Goal: Use online tool/utility: Utilize a website feature to perform a specific function

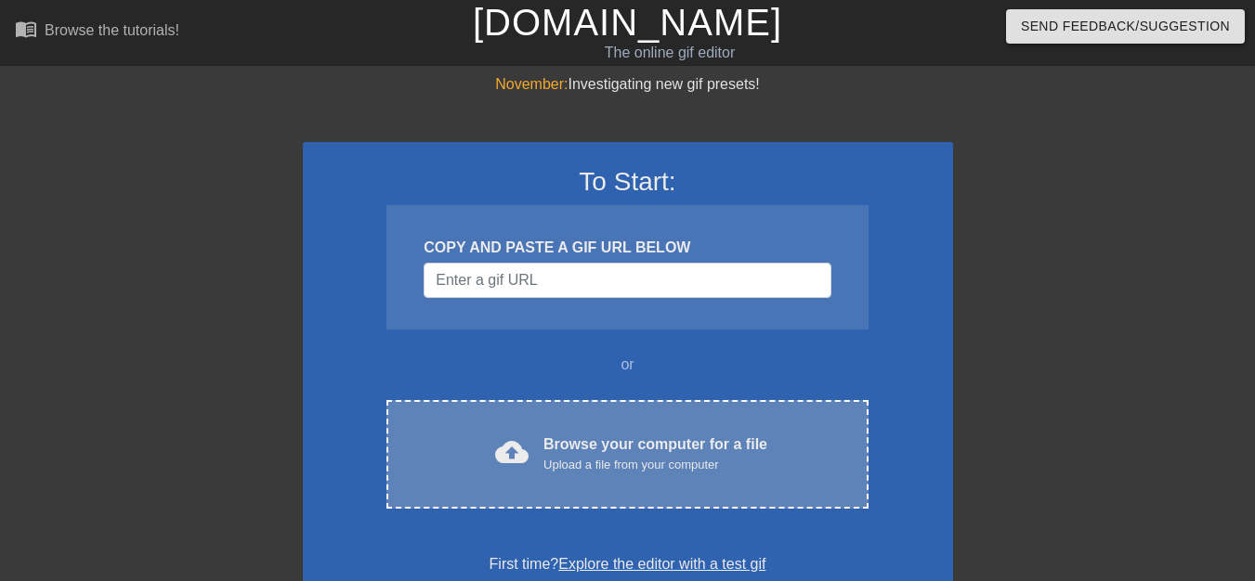
click at [519, 452] on span "cloud_upload" at bounding box center [511, 452] width 33 height 33
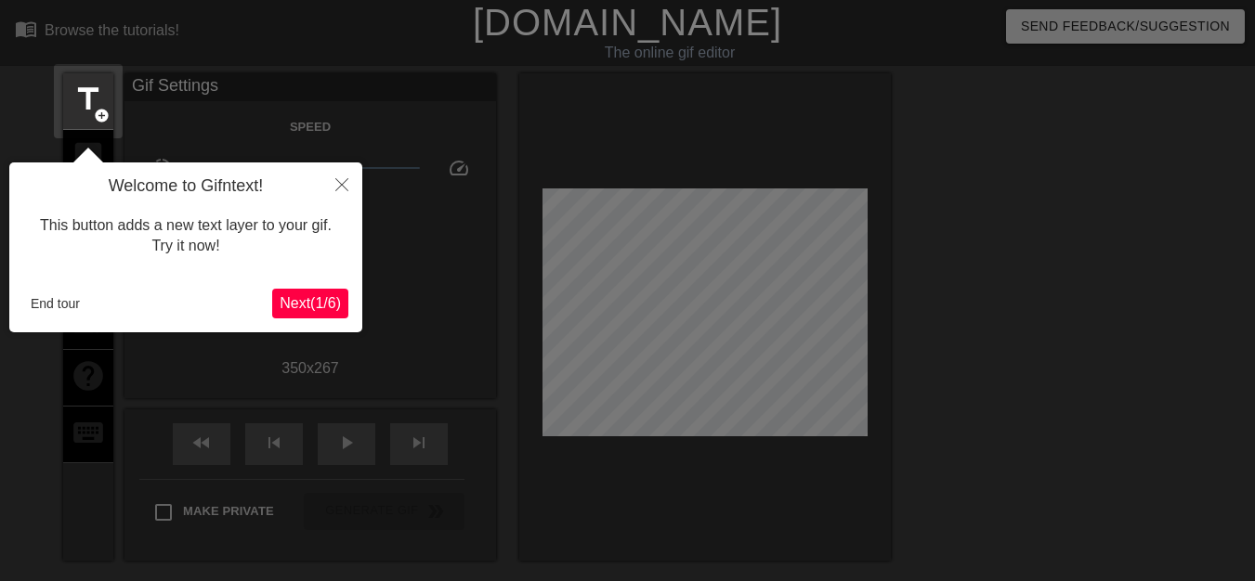
scroll to position [46, 0]
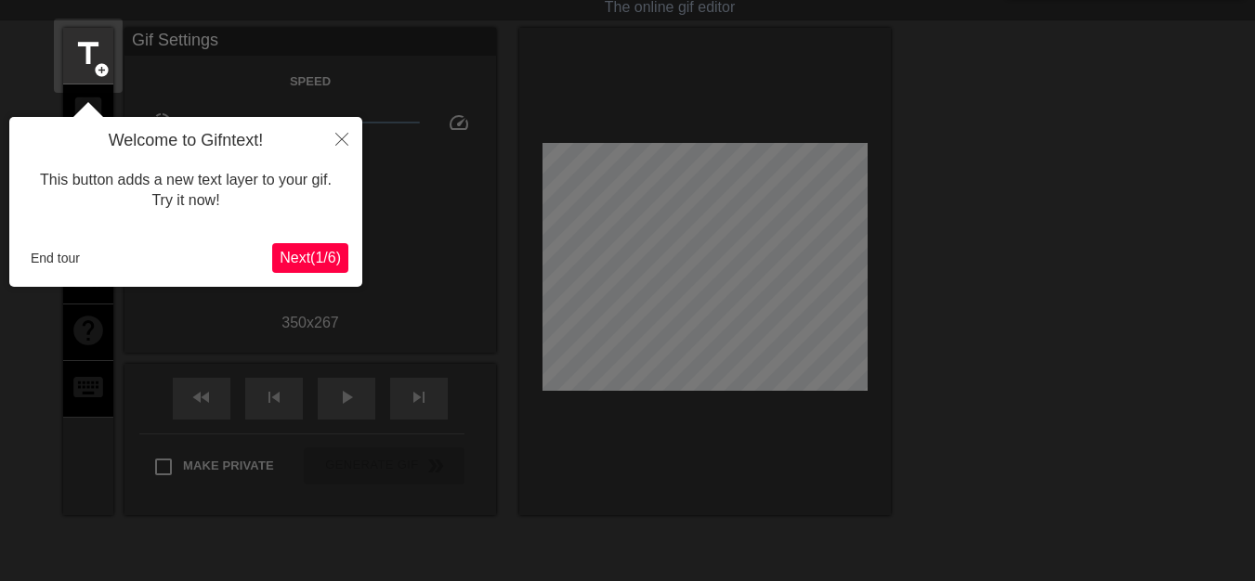
click at [317, 261] on span "Next ( 1 / 6 )" at bounding box center [310, 258] width 61 height 16
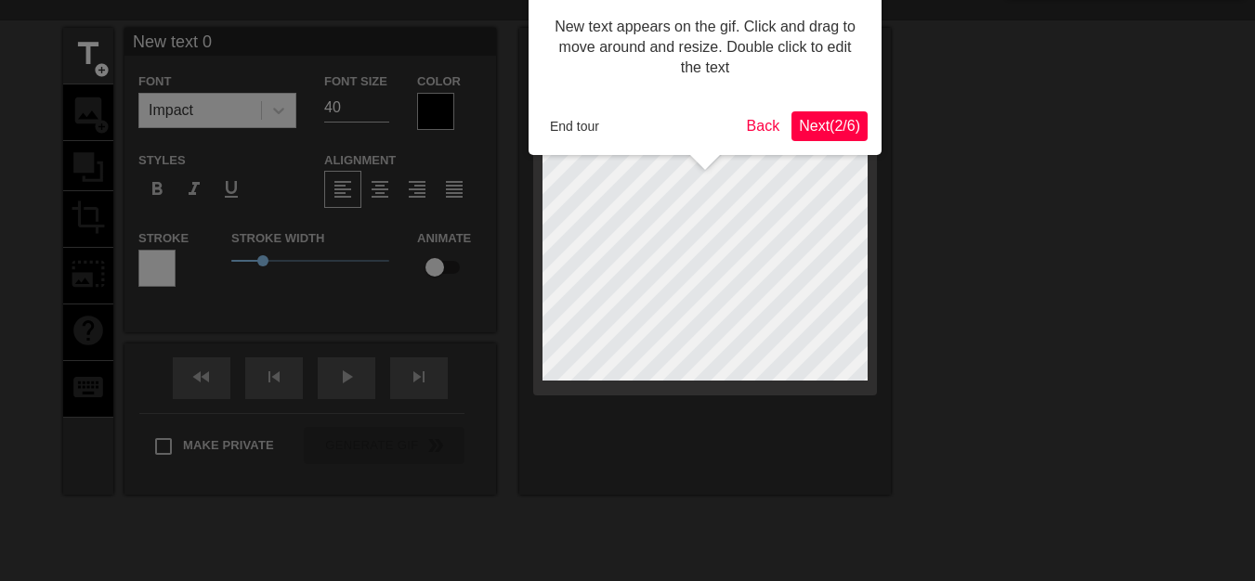
scroll to position [0, 0]
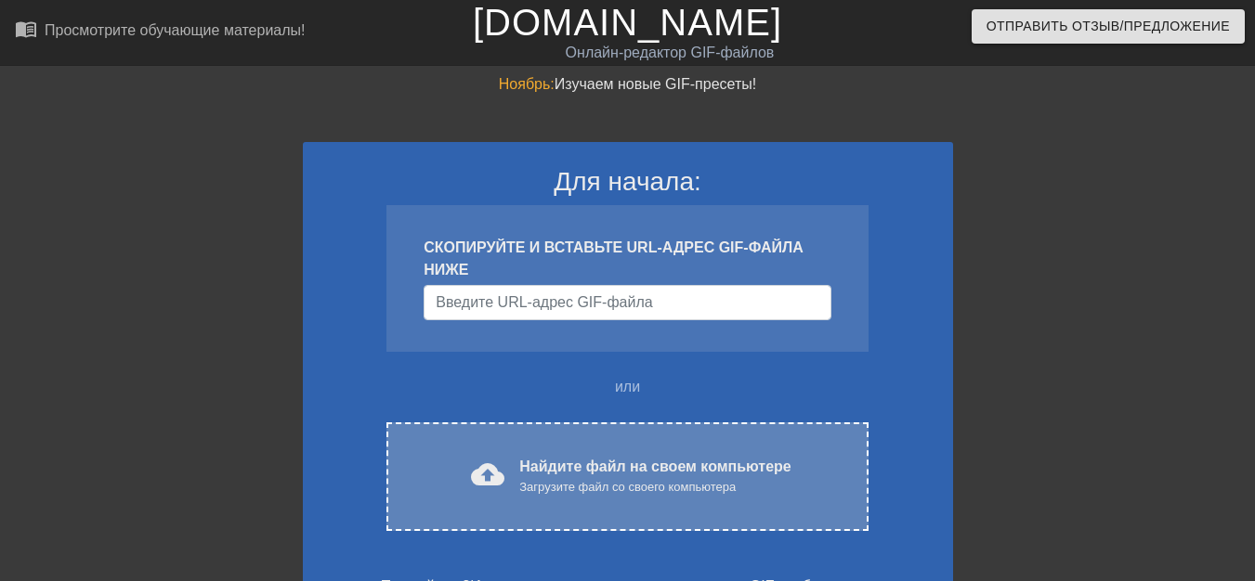
click at [563, 470] on font "Найдите файл на своем компьютере" at bounding box center [654, 467] width 271 height 16
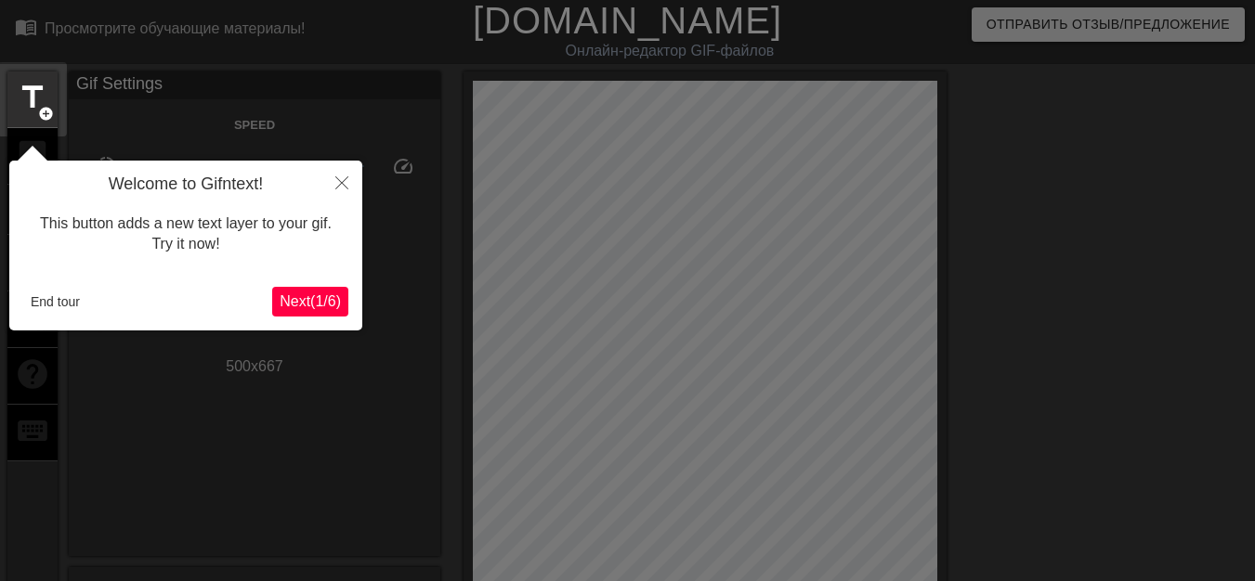
scroll to position [46, 0]
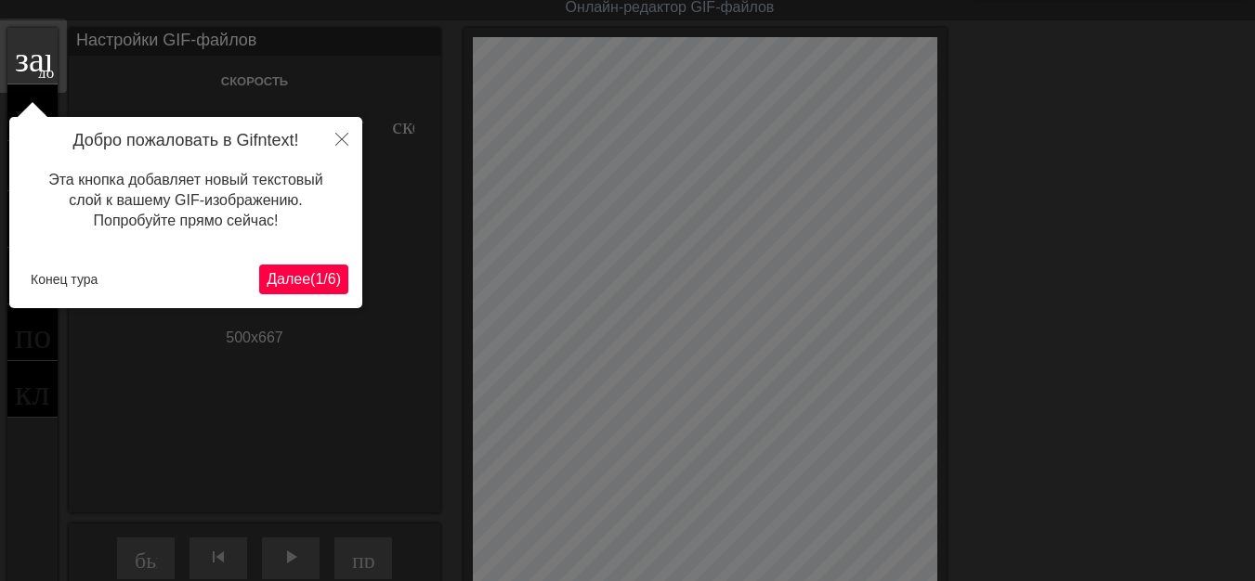
click at [289, 287] on font "Далее" at bounding box center [289, 279] width 44 height 16
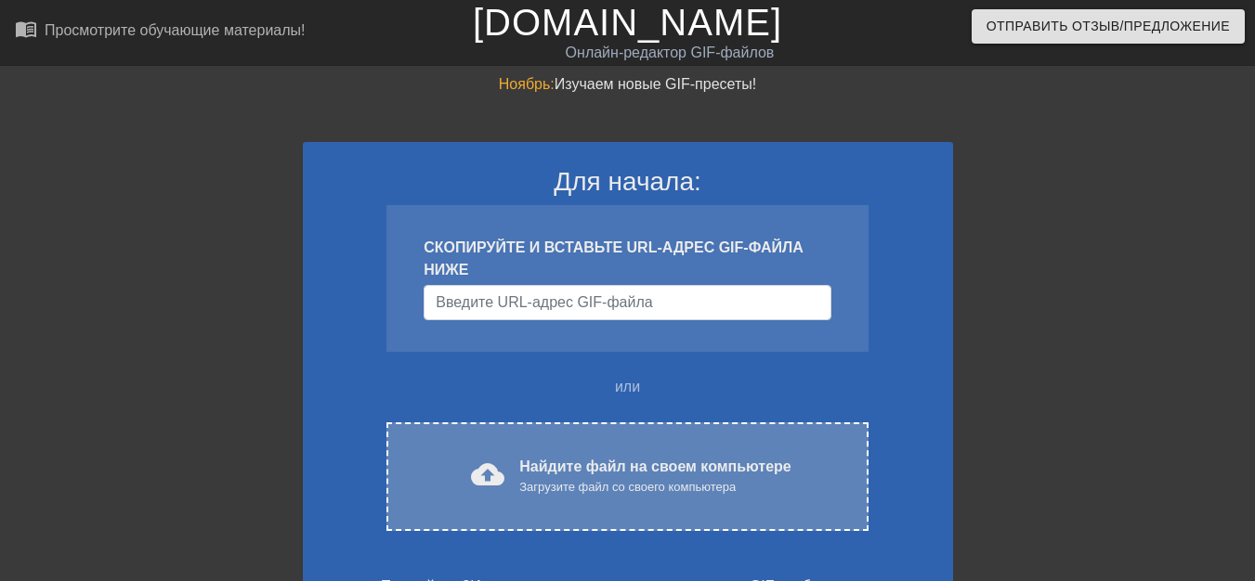
click at [585, 468] on font "Найдите файл на своем компьютере" at bounding box center [654, 467] width 271 height 16
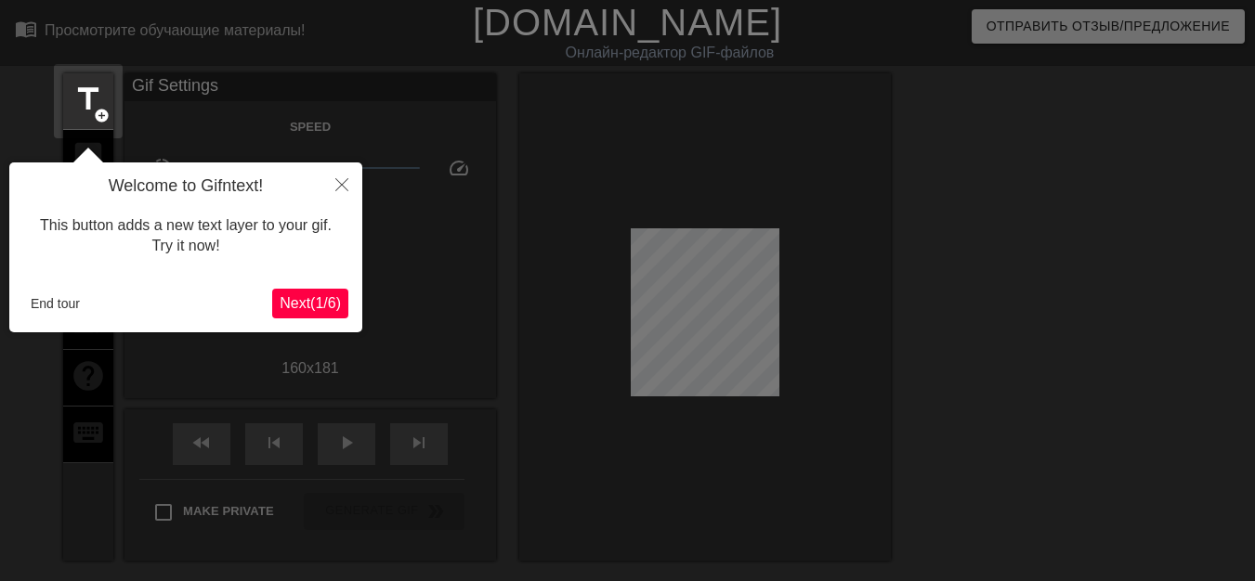
scroll to position [46, 0]
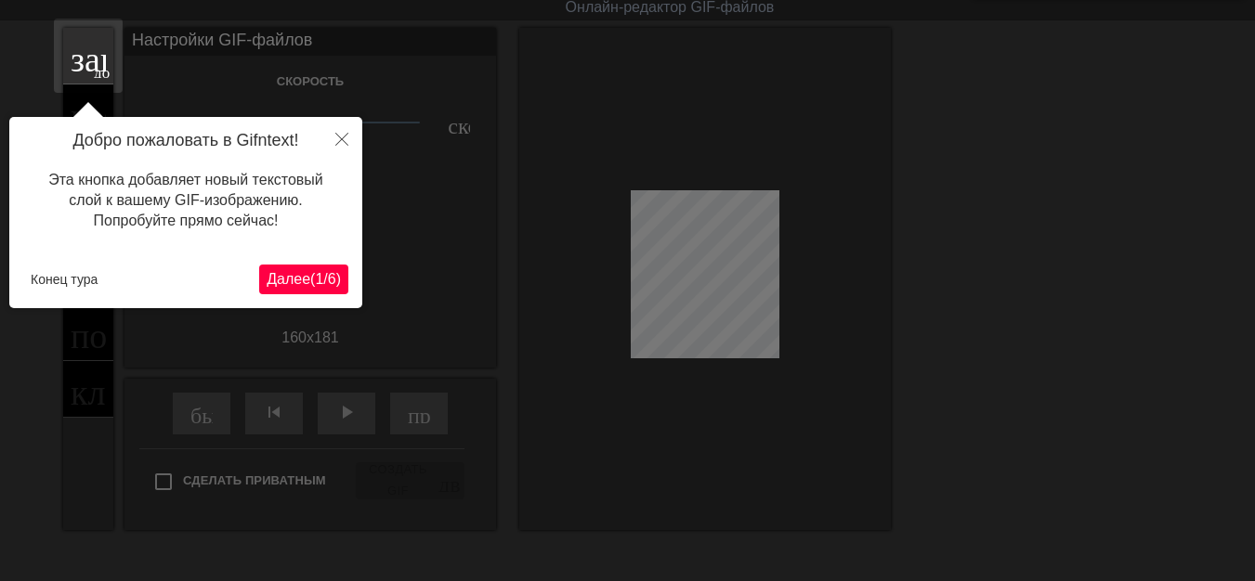
click at [267, 277] on font "Далее" at bounding box center [289, 279] width 44 height 16
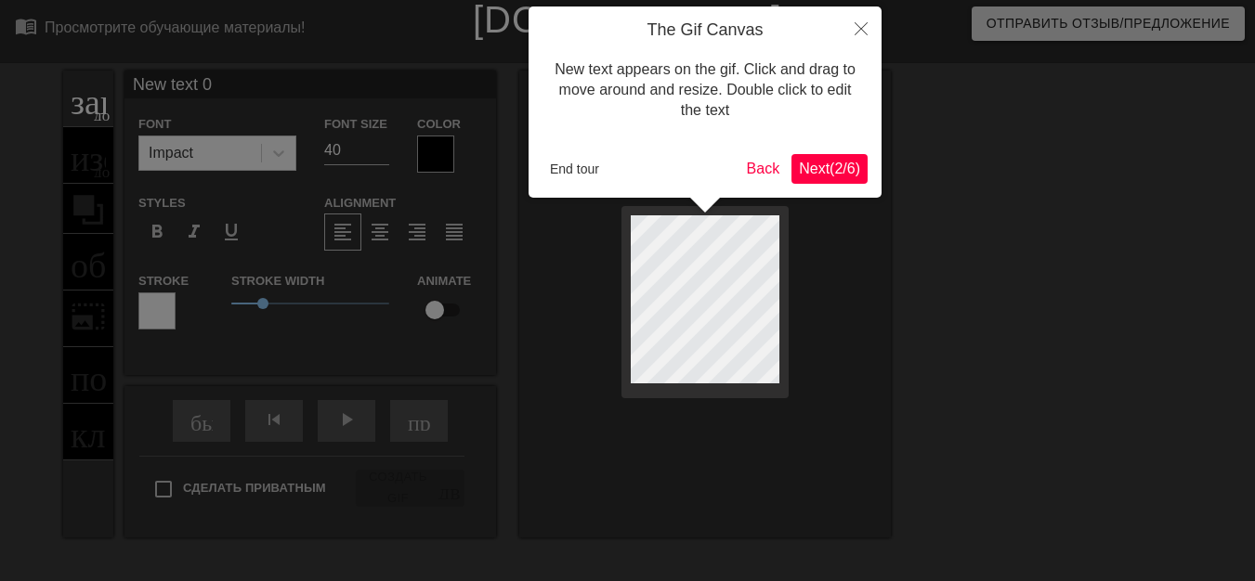
scroll to position [0, 0]
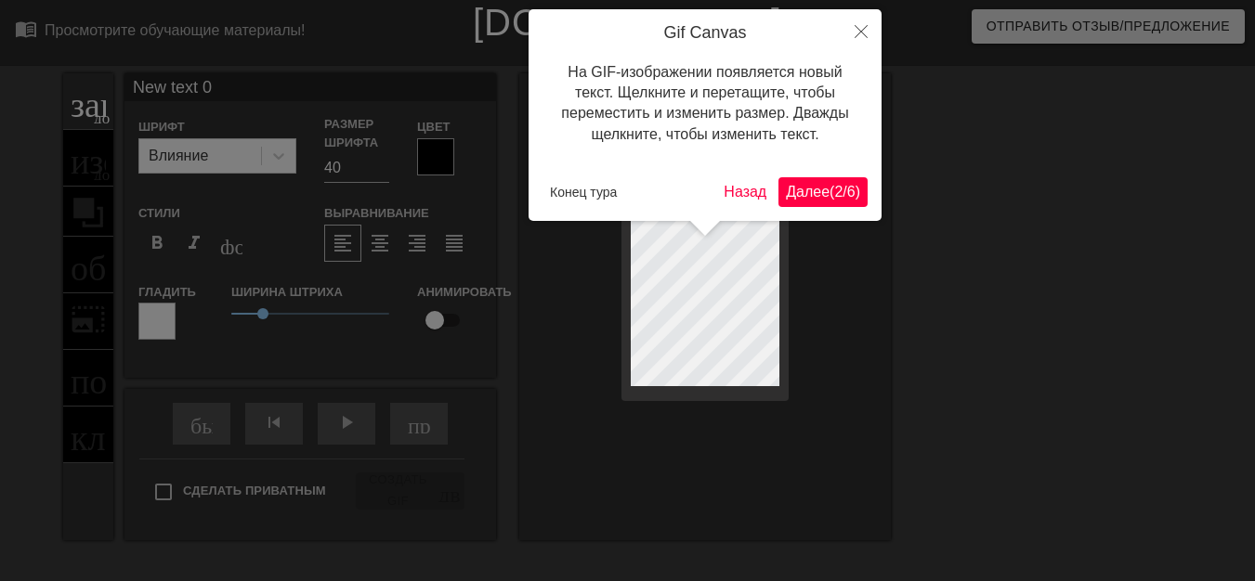
click at [804, 198] on font "Далее" at bounding box center [808, 192] width 44 height 16
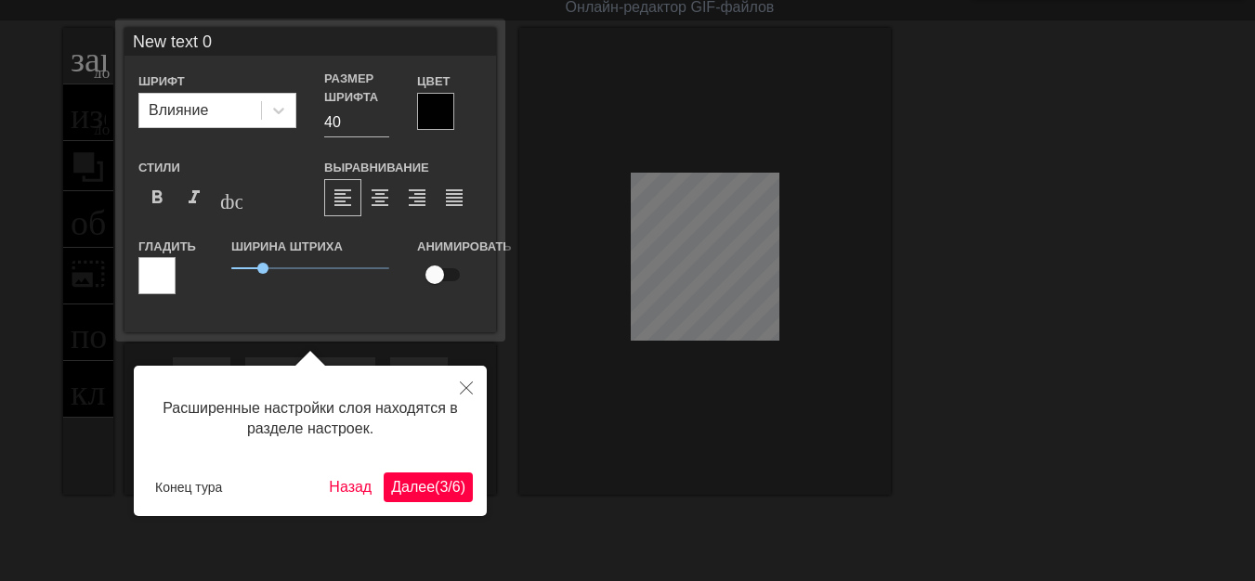
click at [439, 480] on font "3" at bounding box center [443, 487] width 8 height 16
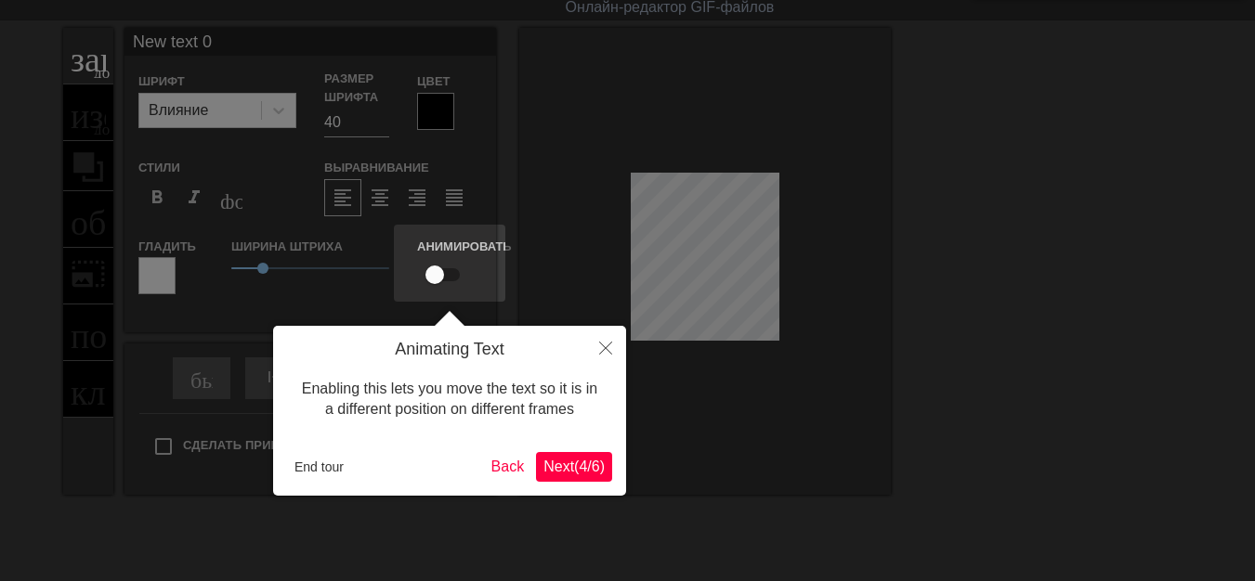
scroll to position [0, 0]
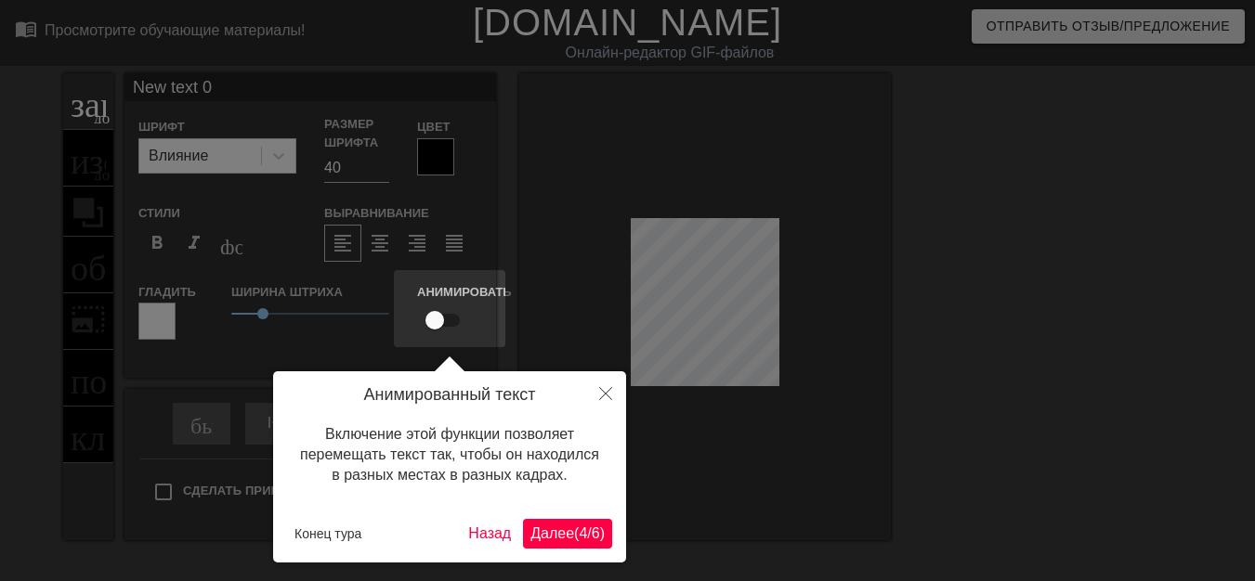
click at [579, 529] on font "4" at bounding box center [583, 534] width 8 height 16
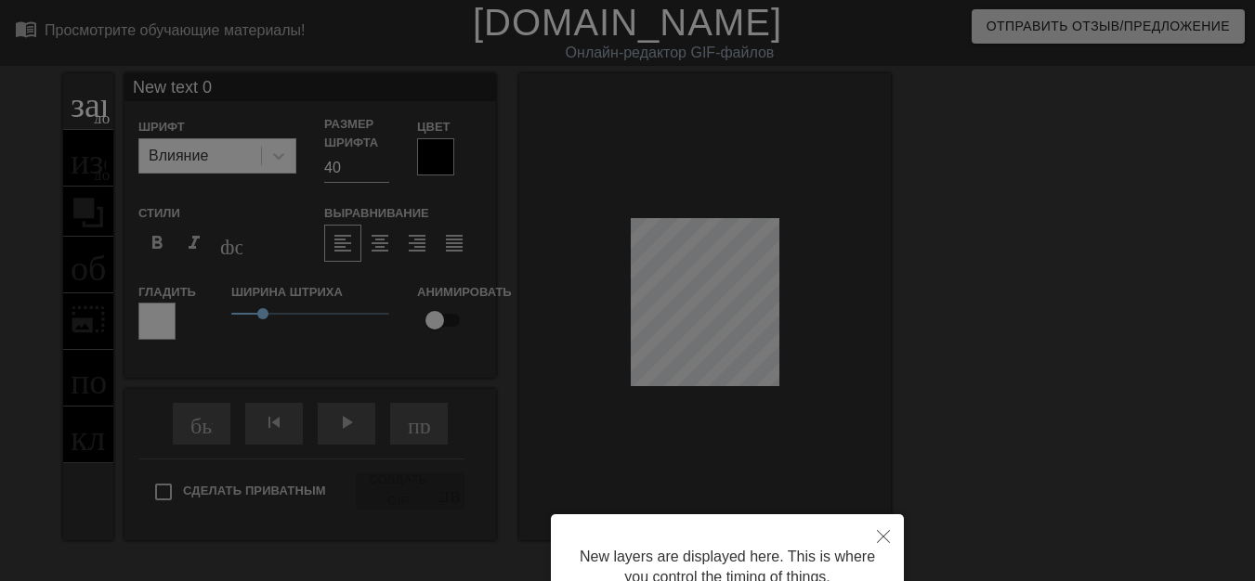
scroll to position [176, 0]
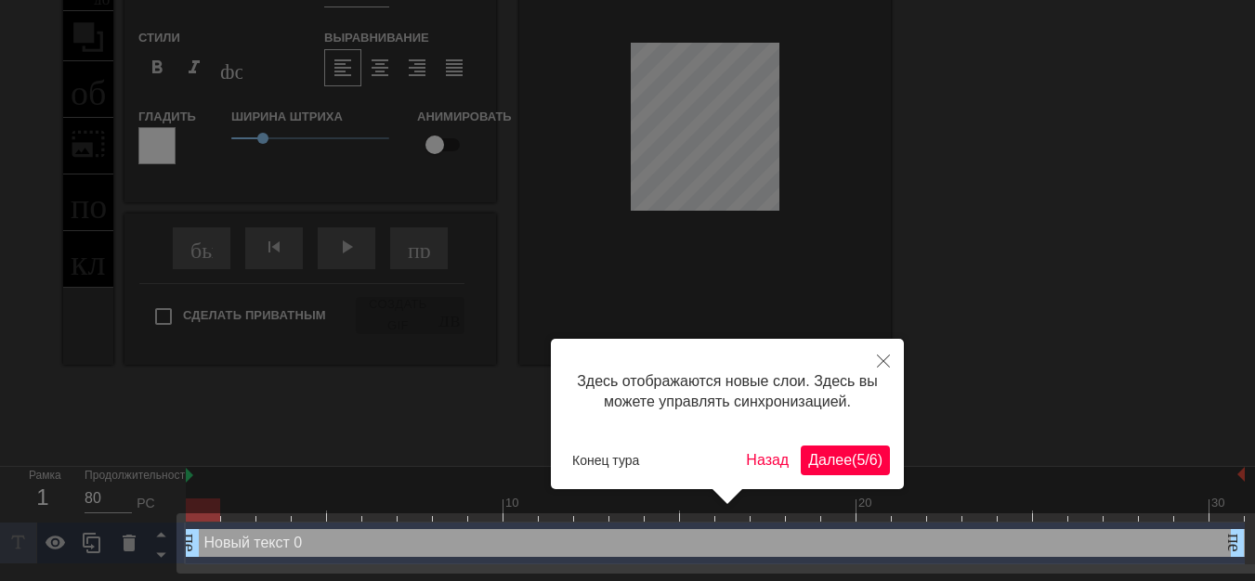
click at [856, 456] on font "5" at bounding box center [860, 460] width 8 height 16
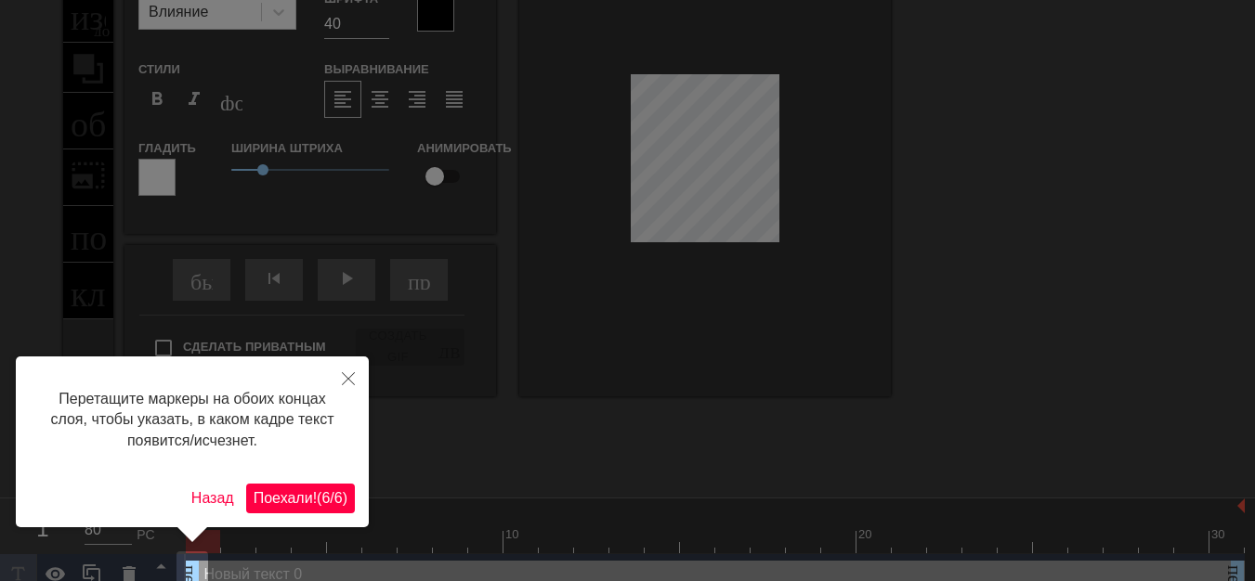
scroll to position [0, 0]
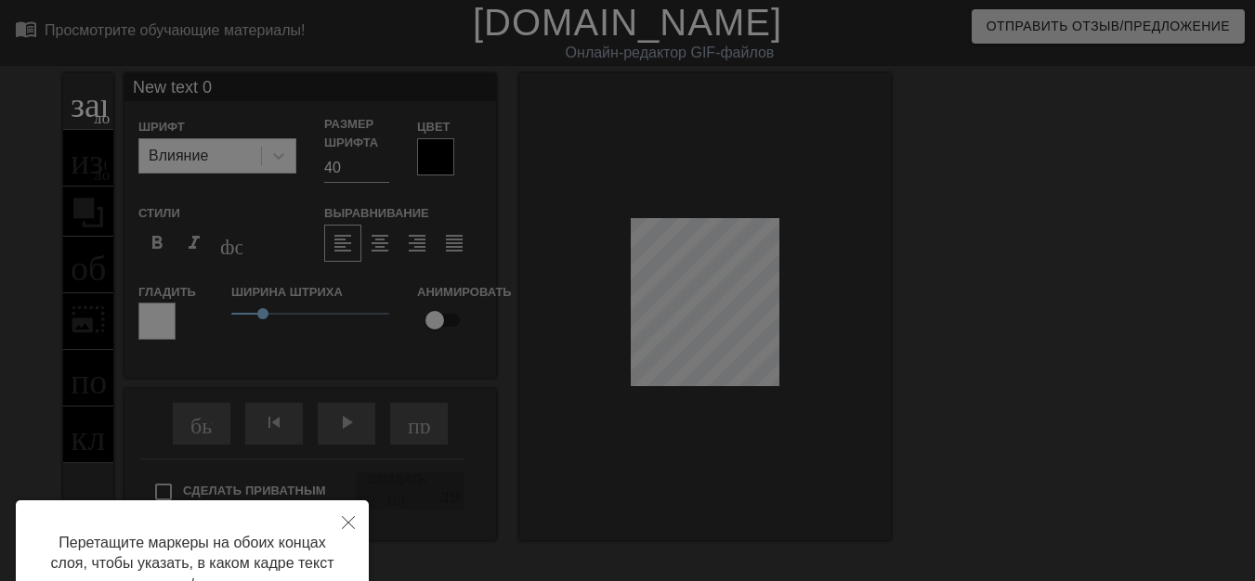
click at [738, 296] on div at bounding box center [627, 375] width 1255 height 750
click at [763, 306] on div at bounding box center [627, 375] width 1255 height 750
click at [760, 307] on div at bounding box center [627, 375] width 1255 height 750
click at [725, 313] on div at bounding box center [627, 375] width 1255 height 750
click at [747, 338] on div at bounding box center [627, 375] width 1255 height 750
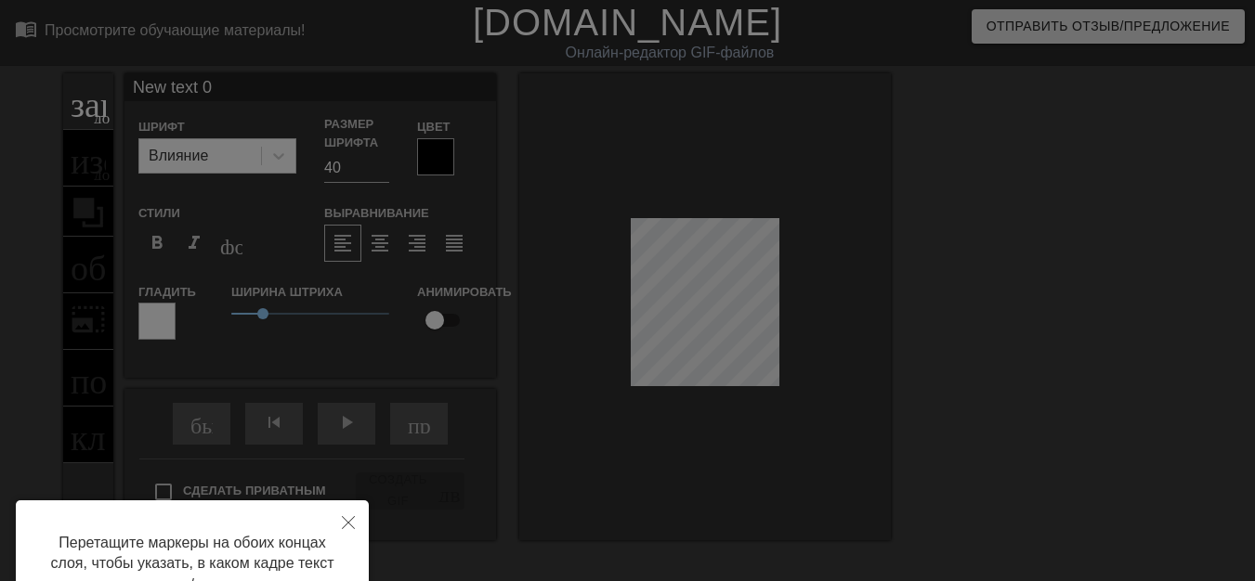
click at [751, 334] on div at bounding box center [627, 375] width 1255 height 750
click at [734, 305] on div at bounding box center [627, 375] width 1255 height 750
drag, startPoint x: 732, startPoint y: 306, endPoint x: 733, endPoint y: 287, distance: 18.6
click at [733, 287] on div at bounding box center [627, 375] width 1255 height 750
click at [775, 320] on div at bounding box center [627, 375] width 1255 height 750
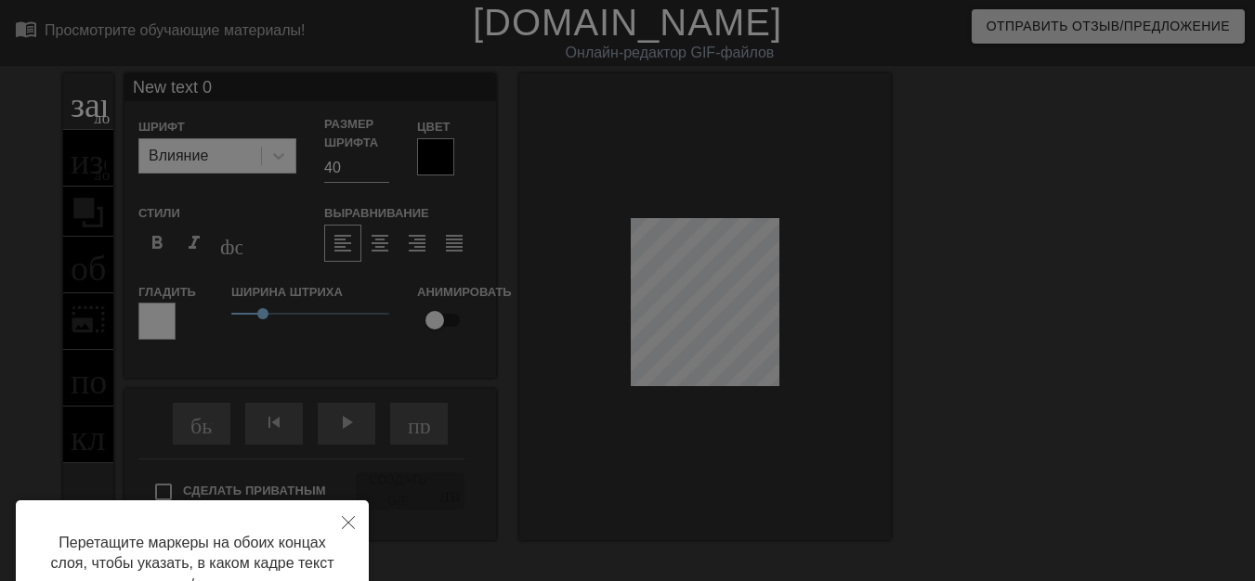
click at [781, 307] on div at bounding box center [627, 375] width 1255 height 750
click at [778, 306] on div at bounding box center [627, 375] width 1255 height 750
click at [774, 301] on div at bounding box center [627, 375] width 1255 height 750
click at [724, 264] on div at bounding box center [627, 375] width 1255 height 750
click at [651, 256] on div at bounding box center [627, 375] width 1255 height 750
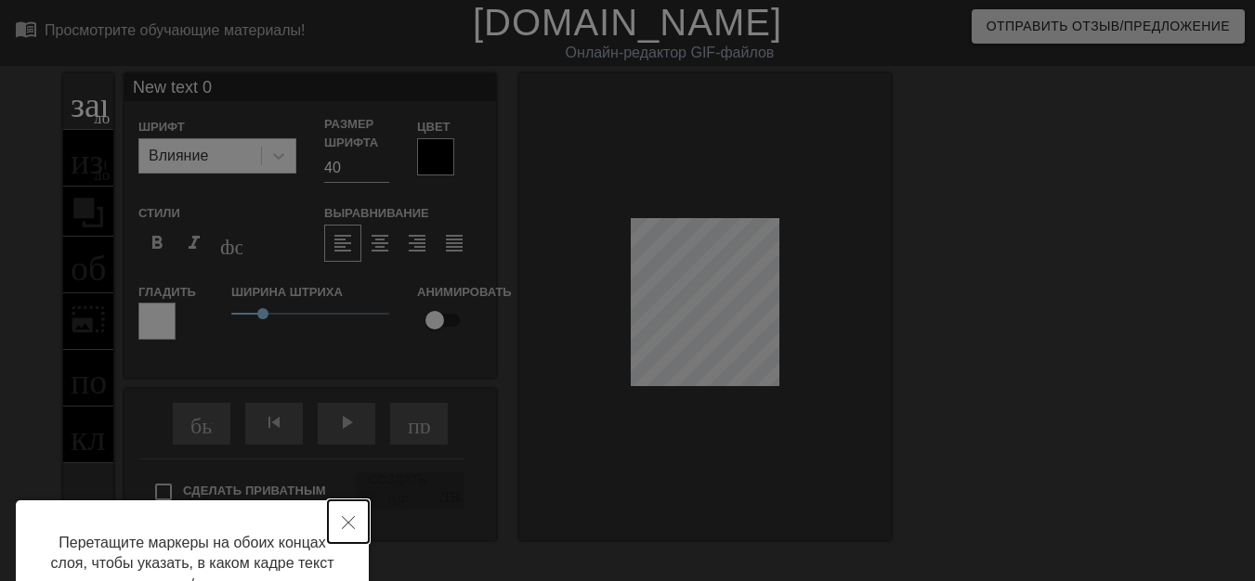
click at [350, 525] on icon "Закрывать" at bounding box center [348, 522] width 13 height 13
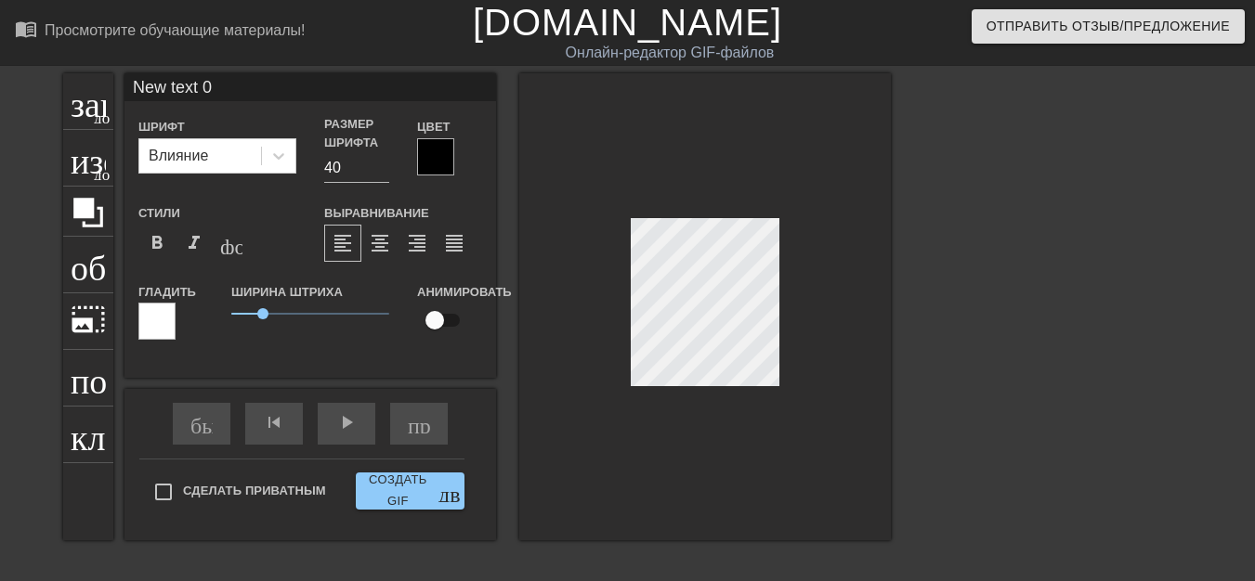
scroll to position [3, 5]
type input "New text"
type textarea "New text"
type input "New text"
type textarea "New text"
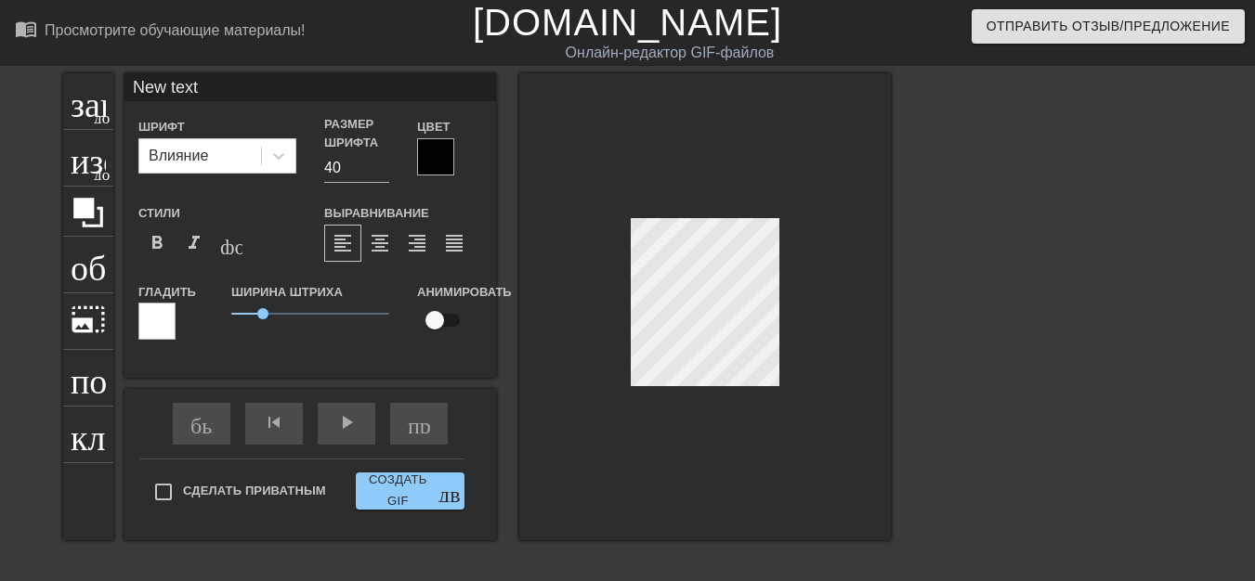
type input "New tex"
type textarea "New tex"
type input "New te"
type textarea "New te"
type input "New t"
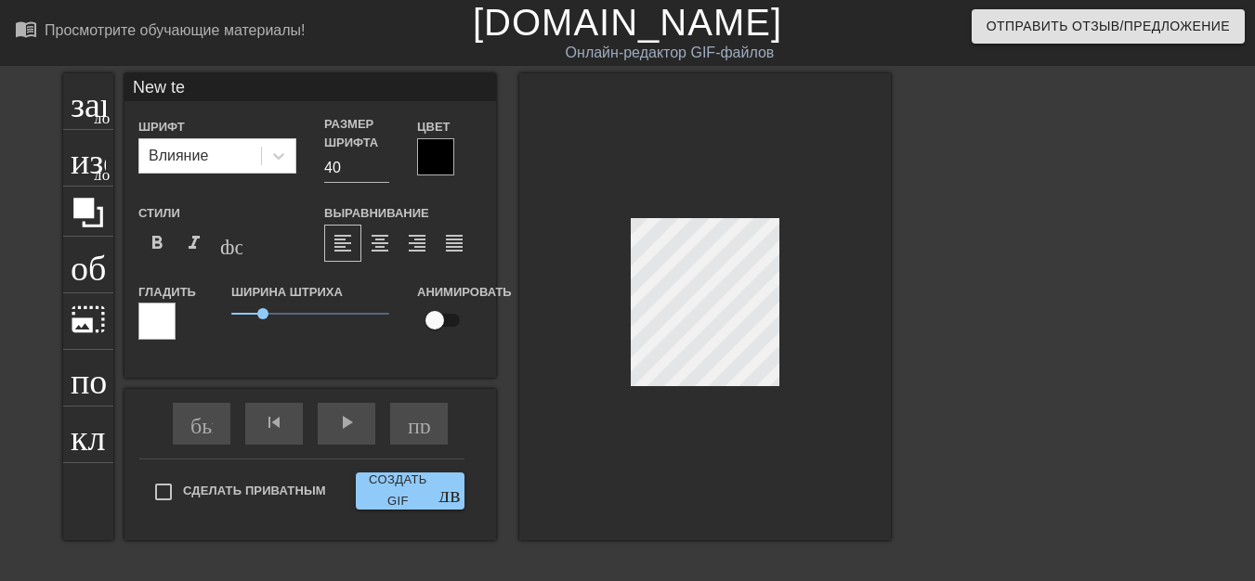
type textarea "New t"
type input "New"
type textarea "New"
type input "New"
type textarea "New"
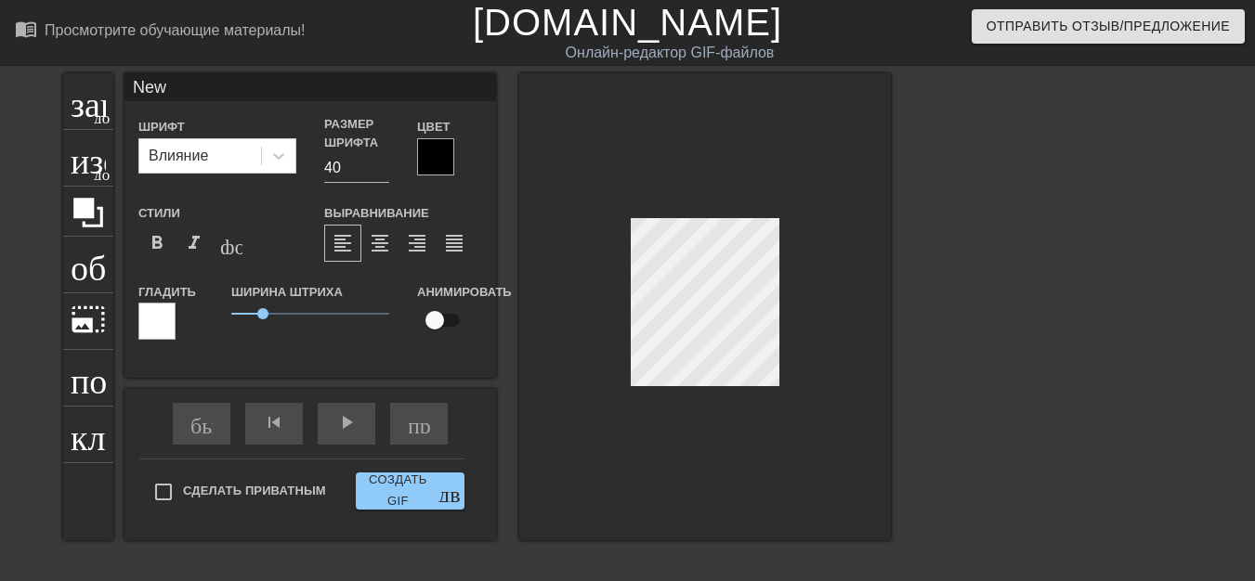
type input "Ne"
type textarea "Ne"
type input "N"
type textarea "N"
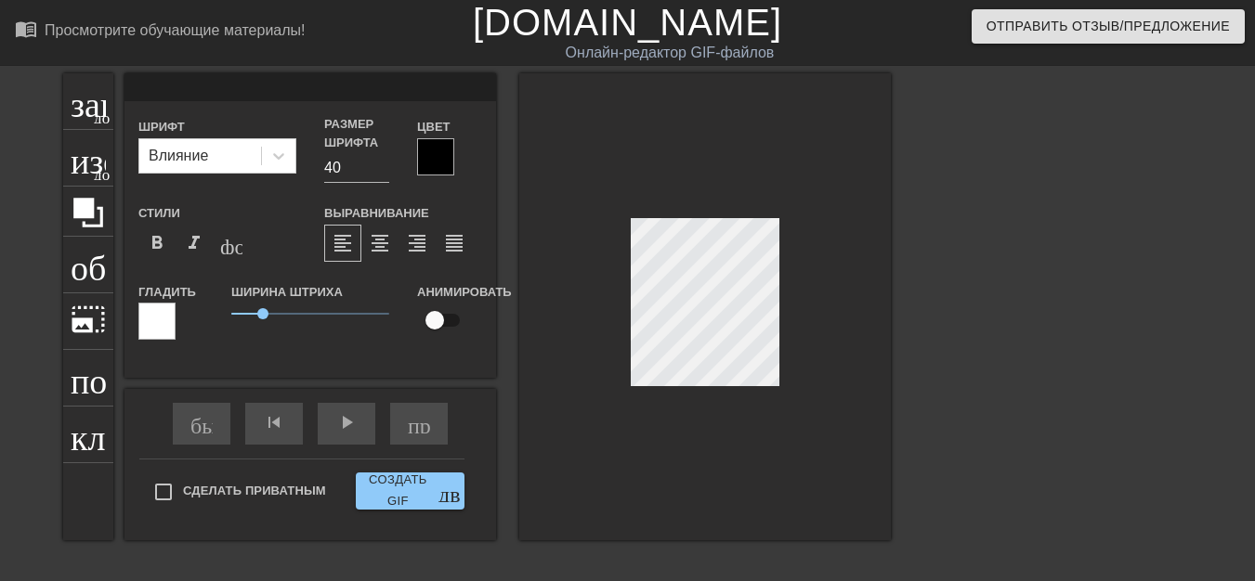
type input "s"
type textarea "s"
type input "s0"
type textarea "s0"
type input "s0*"
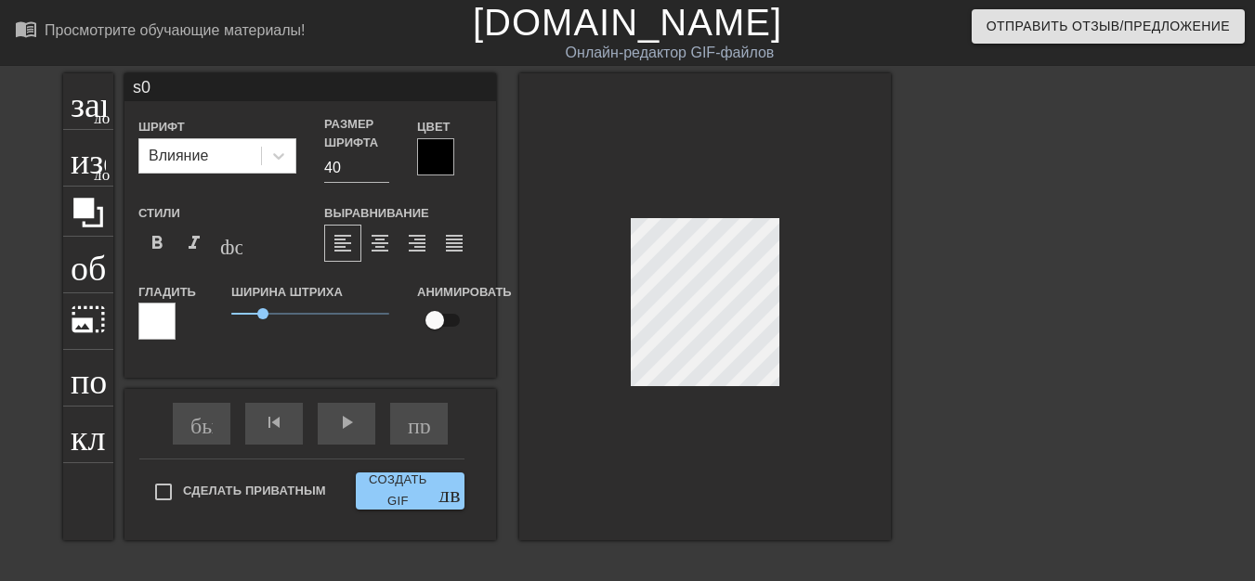
type textarea "s0*"
type input "s0*П"
type textarea "s0*П"
type input "s0*ПЛ"
type textarea "s0*ПЛ"
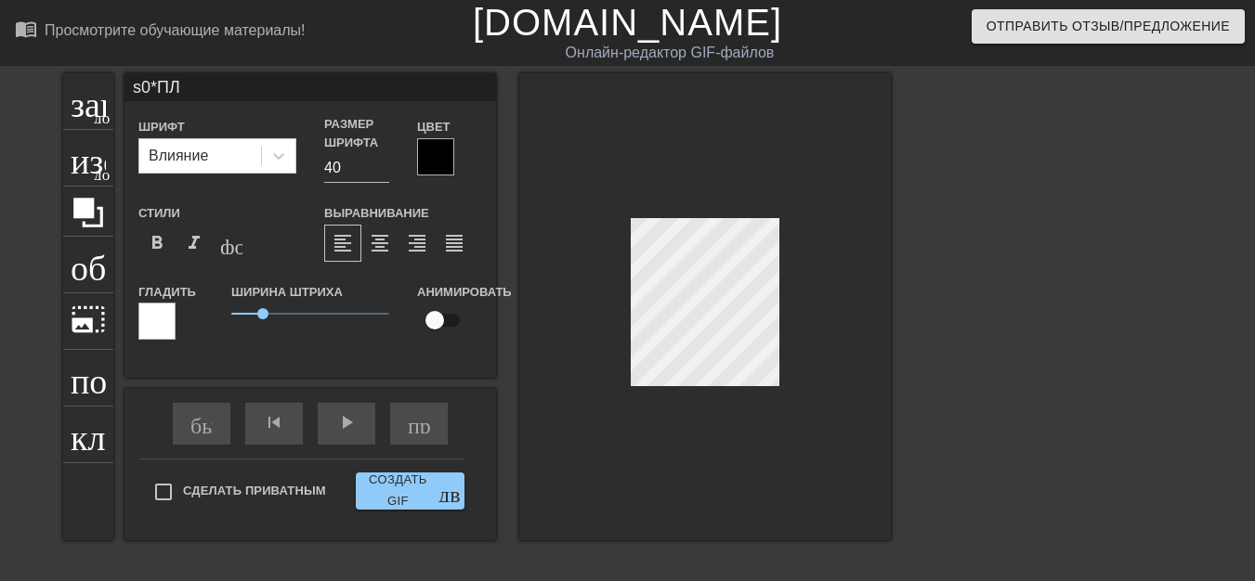
type input "s0*ПЛЯ"
type textarea "s0*ПЛЯ"
type input "s0*ПЛ"
type textarea "s0*ПЛ"
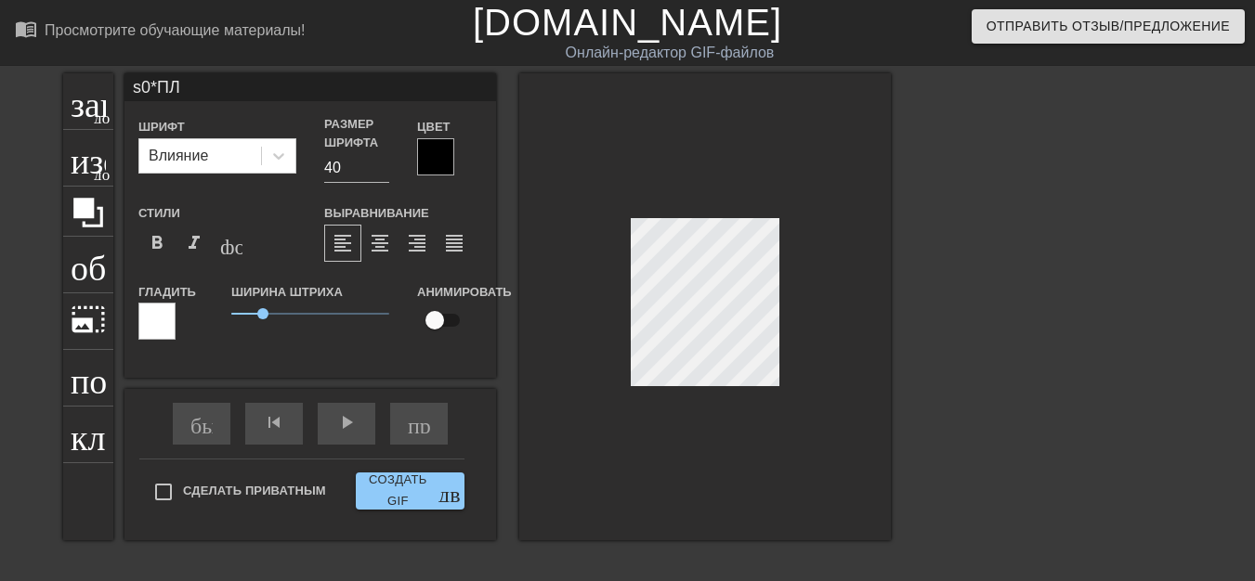
type input "s0*П"
type textarea "s0*П"
type input "s0*"
type textarea "s0*"
type input "s0*п"
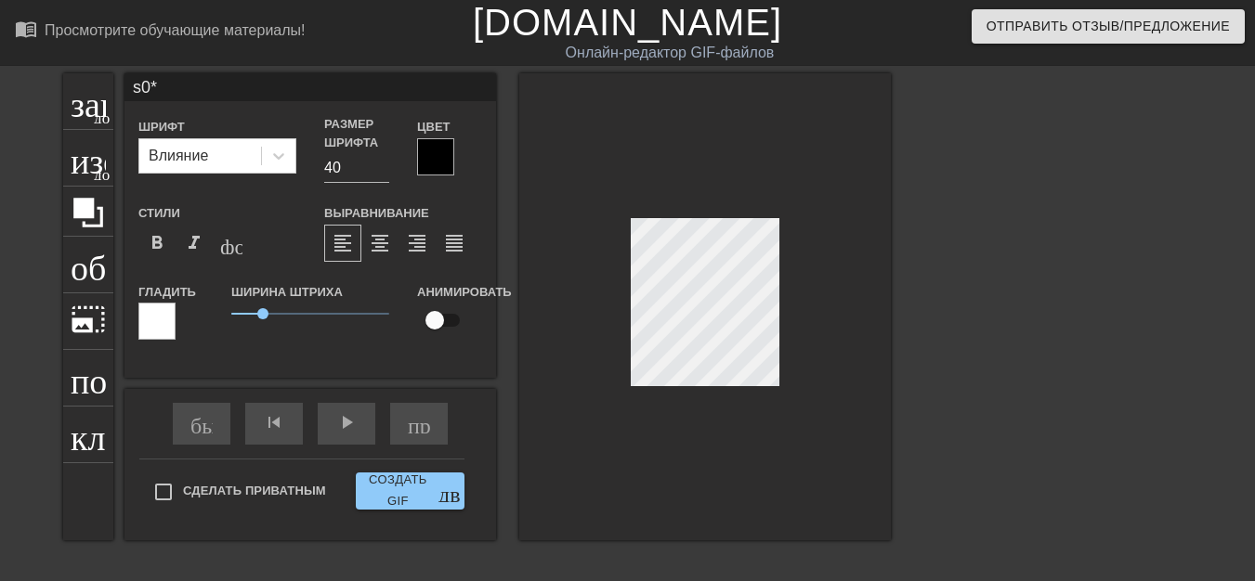
type textarea "s0*п"
type input "s0*пл"
type textarea "s0*пл"
type input "s0*пля"
type textarea "s0*пля"
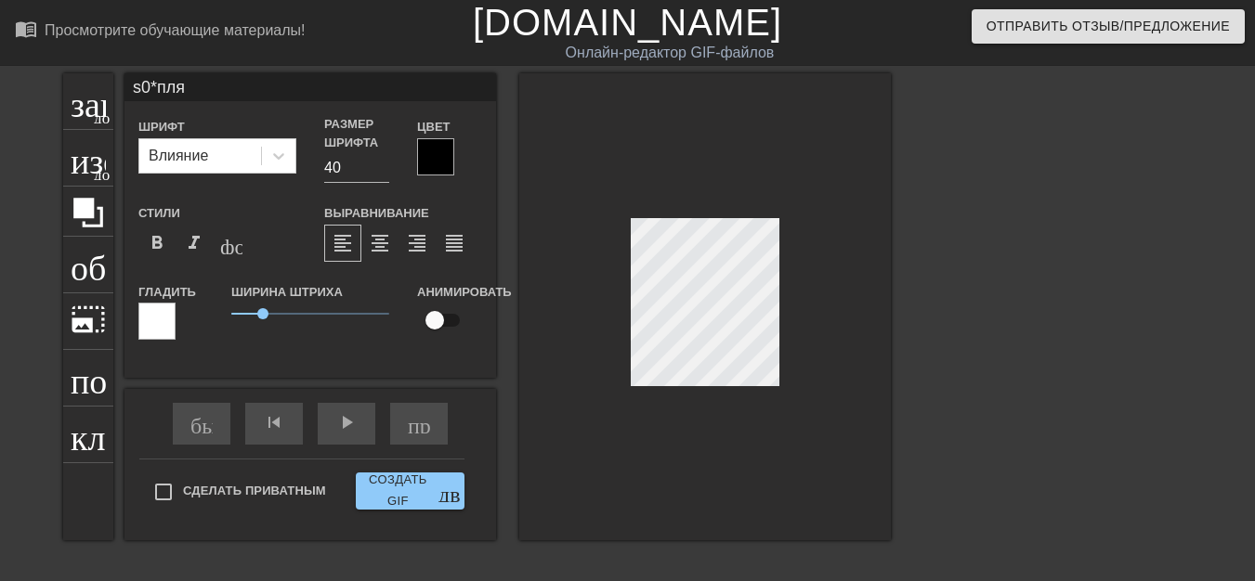
scroll to position [2, 3]
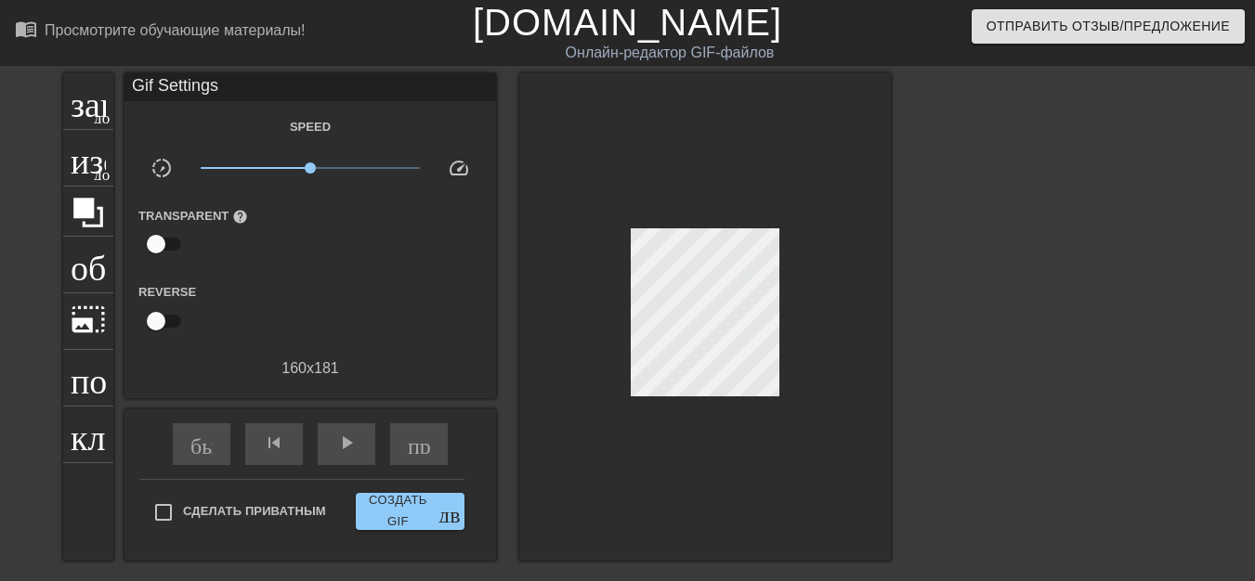
click at [164, 489] on div "Сделать приватным Создать GIF двойная_стрелка" at bounding box center [301, 515] width 325 height 73
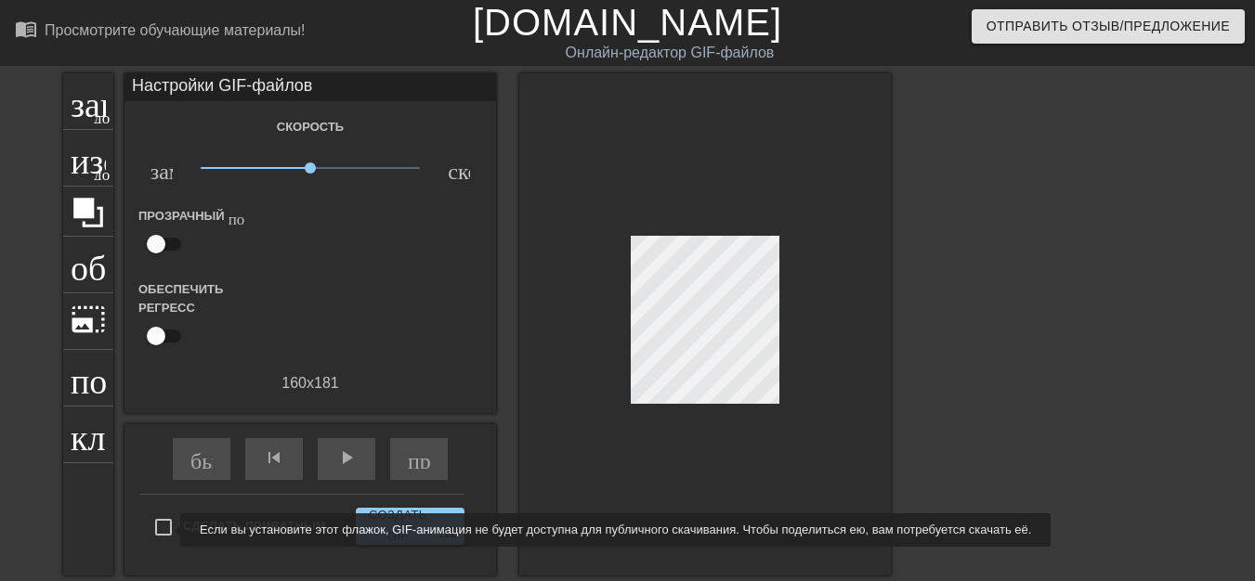
click at [168, 530] on input "Сделать приватным" at bounding box center [163, 527] width 39 height 39
checkbox input "true"
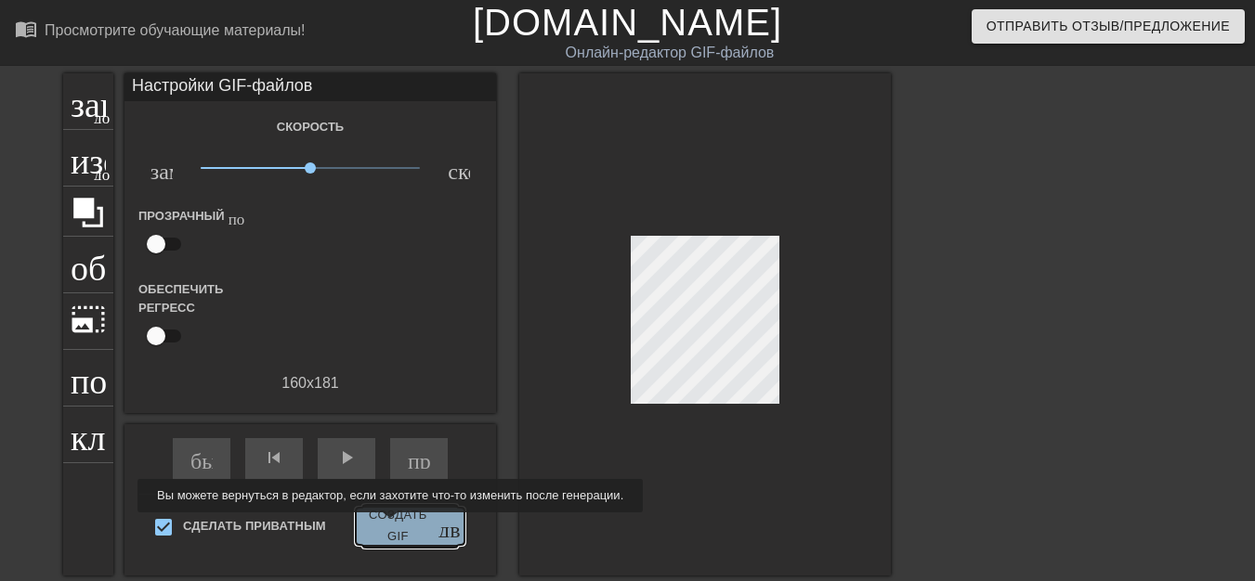
click at [387, 526] on font "Создать GIF" at bounding box center [398, 526] width 70 height 43
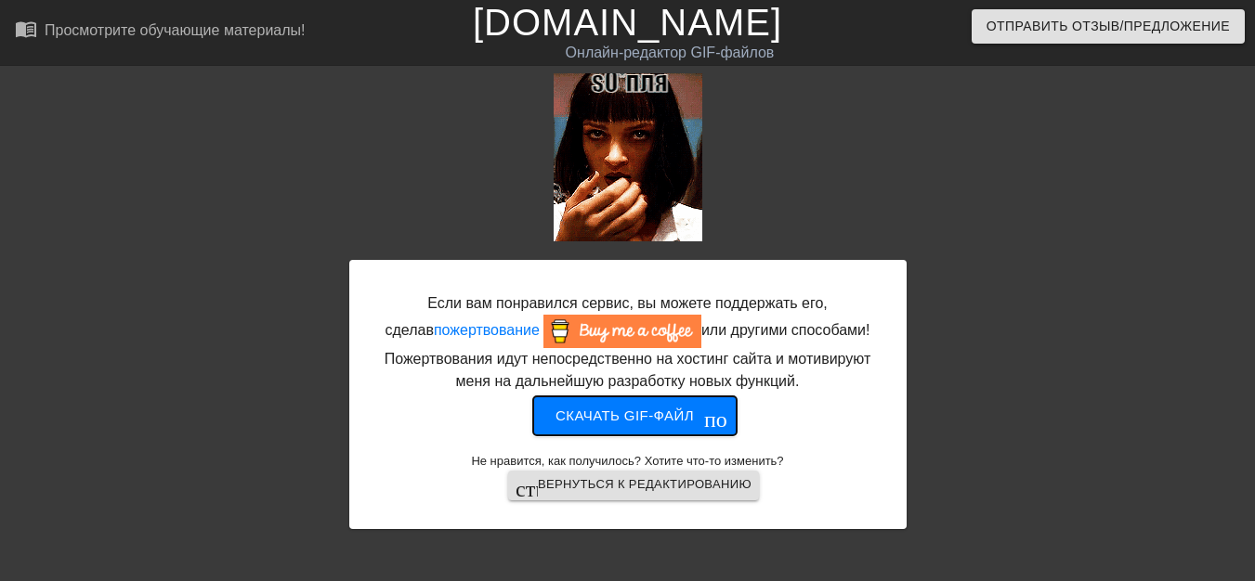
click at [629, 422] on font "Скачать gif-файл" at bounding box center [624, 416] width 138 height 16
